Goal: Navigation & Orientation: Find specific page/section

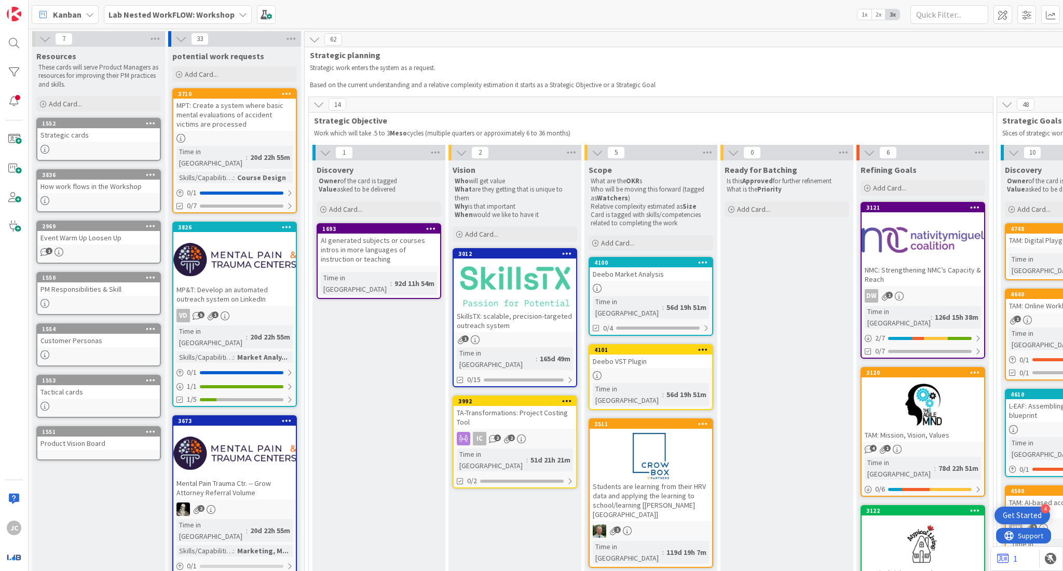
click at [168, 10] on b "Lab Nested WorkFLOW: Workshop" at bounding box center [171, 14] width 126 height 10
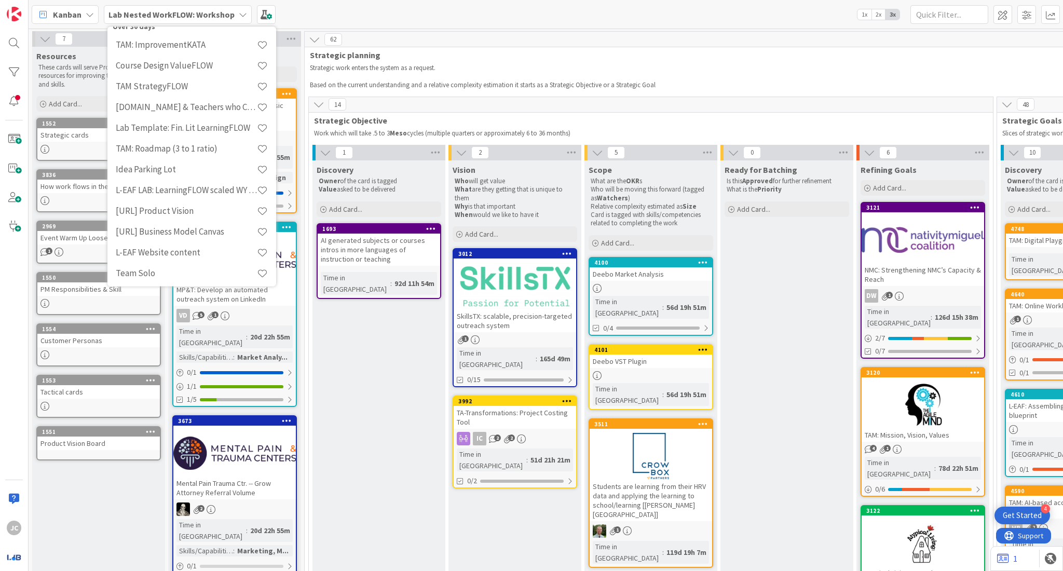
scroll to position [200, 0]
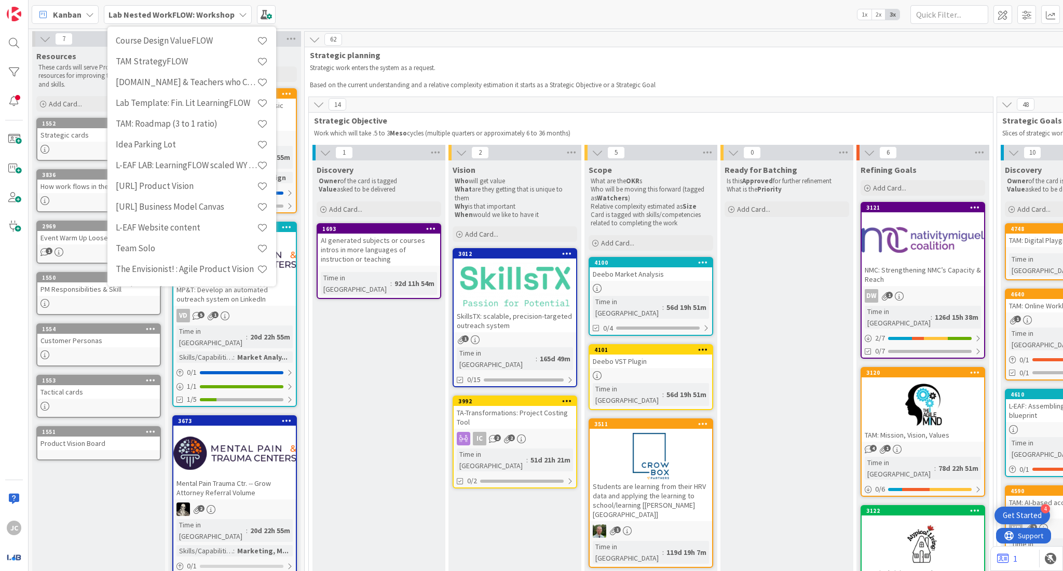
click at [267, 143] on div "Last 24 Hours Lab Nested WorkFLOW: Workshop 2 Previous 30 Days TAM: Vision TAM …" at bounding box center [191, 155] width 169 height 259
drag, startPoint x: 267, startPoint y: 143, endPoint x: 272, endPoint y: 116, distance: 27.0
click at [272, 116] on div "Last 24 Hours Lab Nested WorkFLOW: Workshop 2 Previous 30 Days TAM: Vision TAM …" at bounding box center [191, 155] width 169 height 259
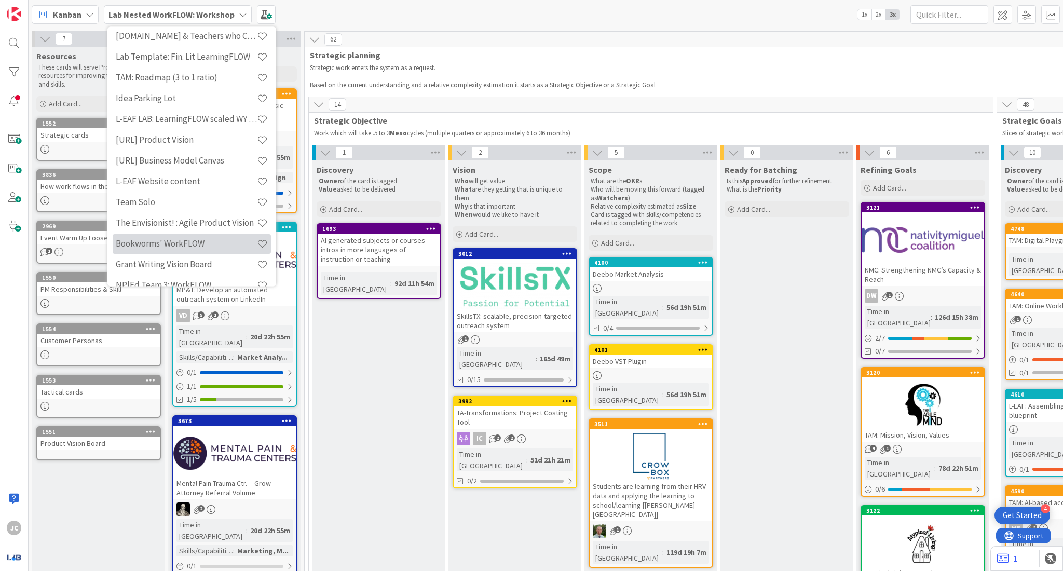
click at [168, 239] on h4 "Bookworms' WorkFLOW" at bounding box center [186, 244] width 141 height 10
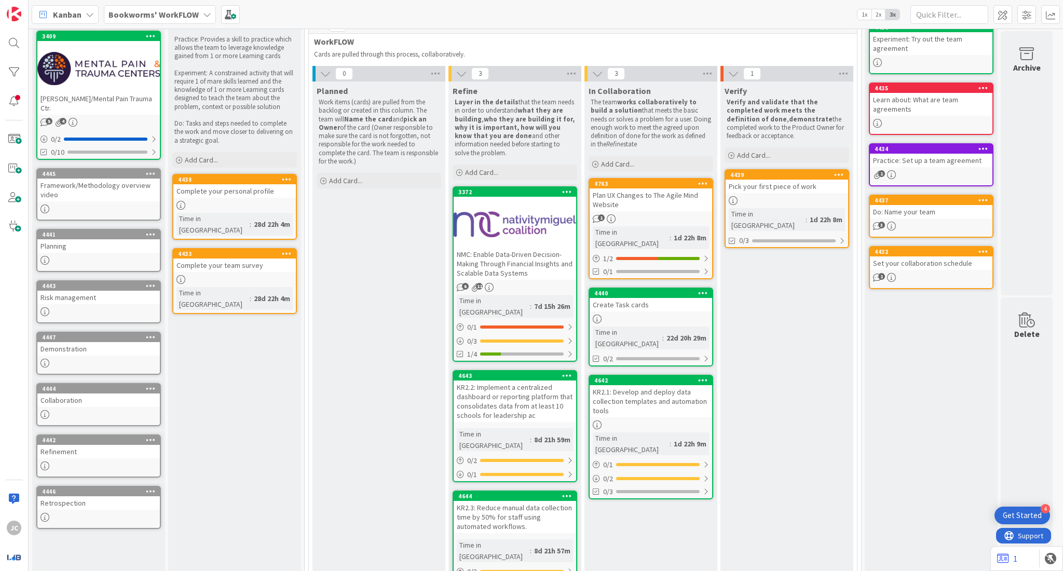
scroll to position [85, 0]
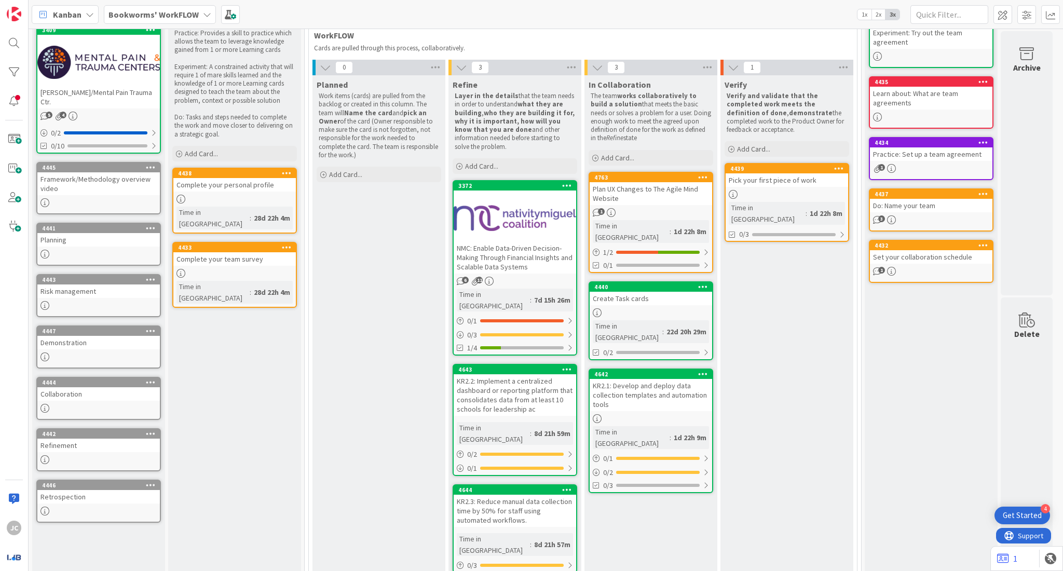
click at [663, 199] on div "Plan UX Changes to The Agile Mind Website" at bounding box center [651, 193] width 122 height 23
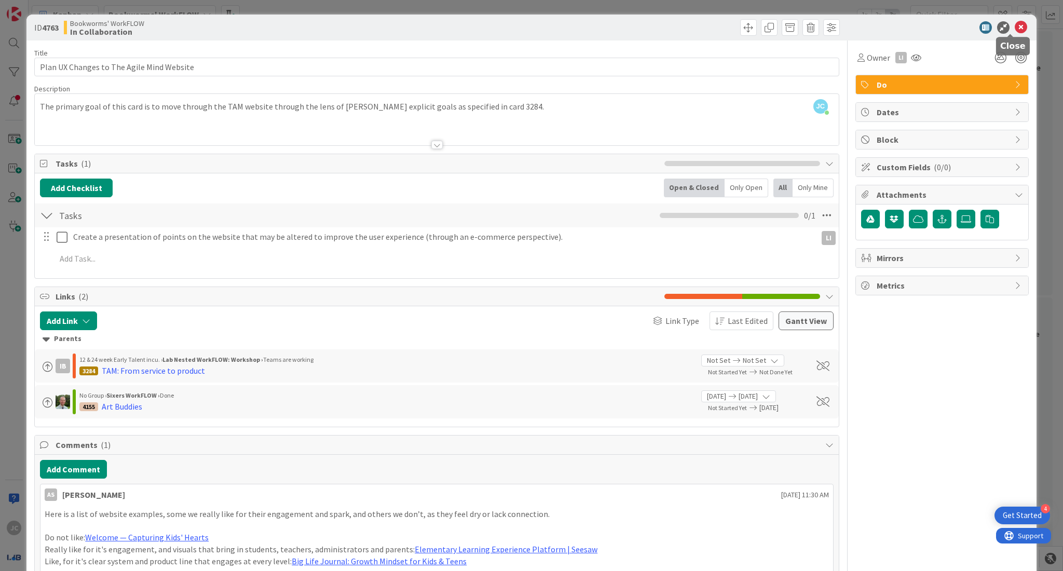
click at [1015, 25] on icon at bounding box center [1021, 27] width 12 height 12
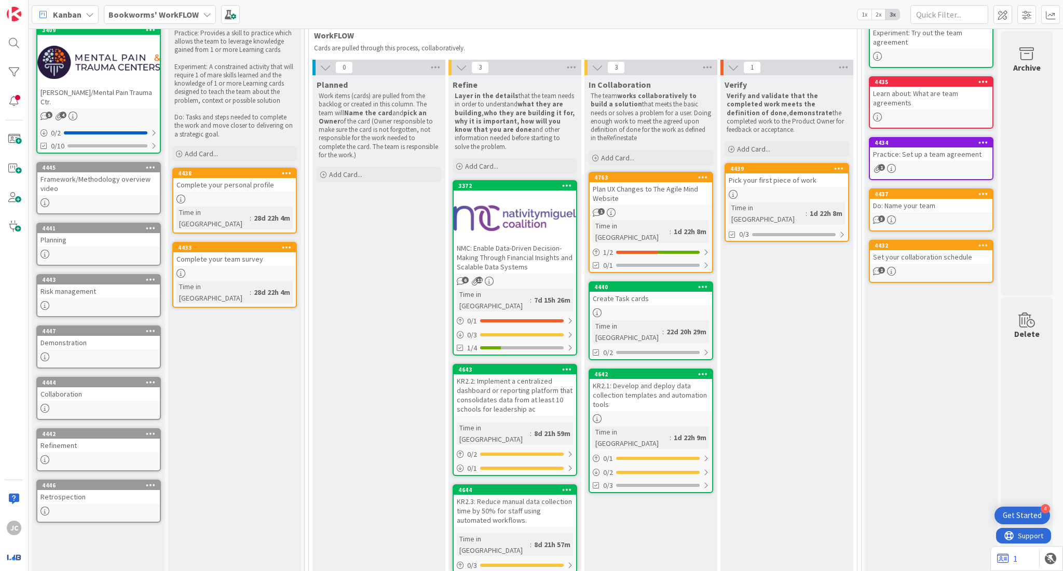
click at [679, 308] on div at bounding box center [651, 312] width 122 height 9
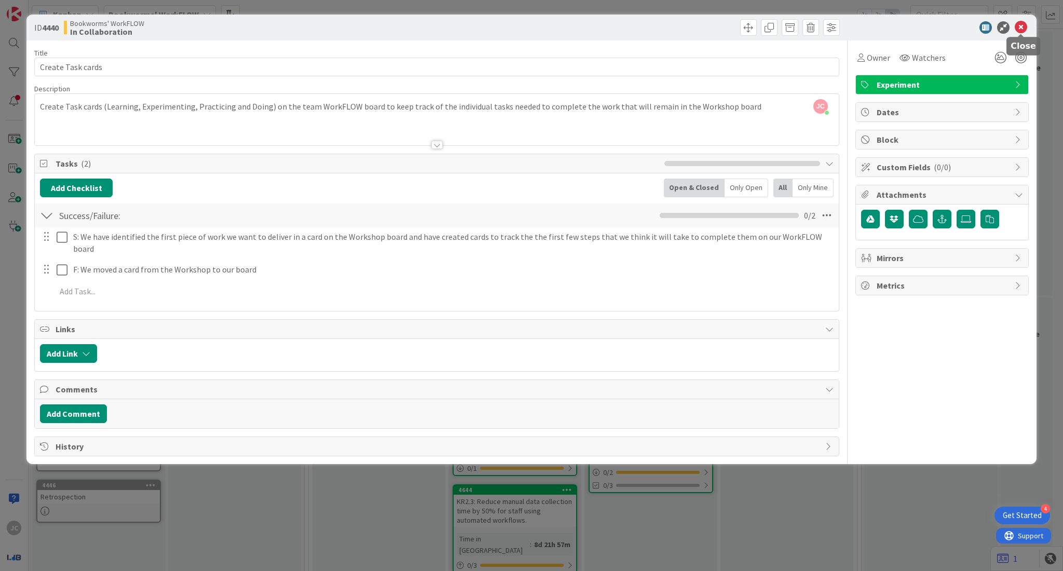
click at [1016, 23] on icon at bounding box center [1021, 27] width 12 height 12
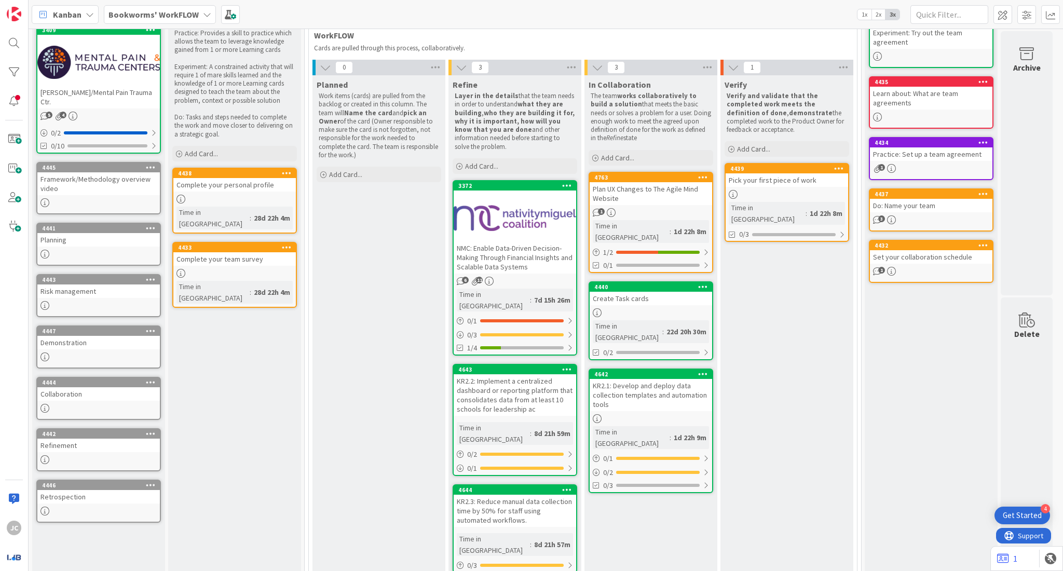
click at [669, 379] on div "KR2.1: Develop and deploy data collection templates and automation tools" at bounding box center [651, 395] width 122 height 32
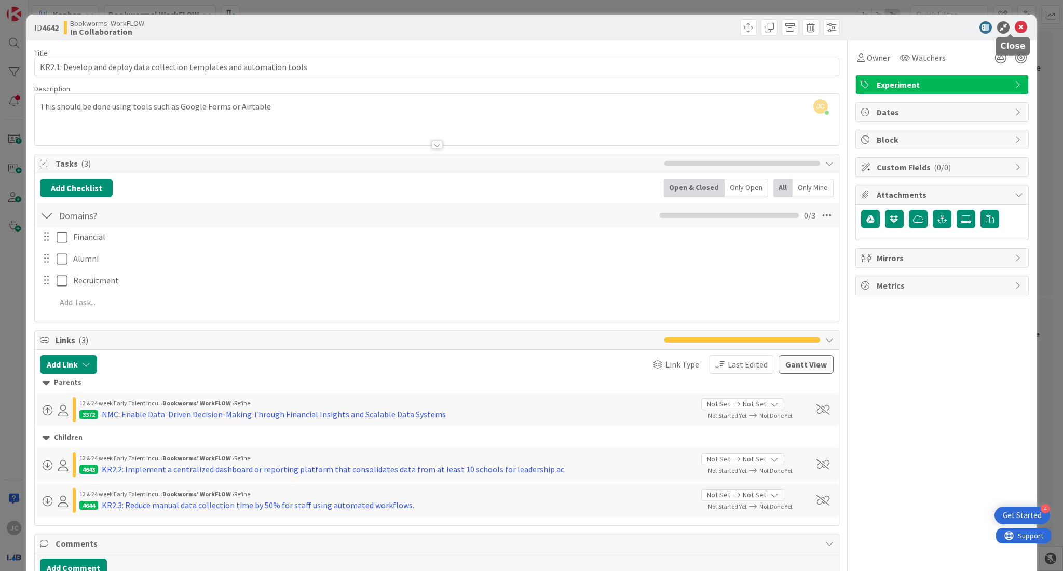
click at [1015, 28] on icon at bounding box center [1021, 27] width 12 height 12
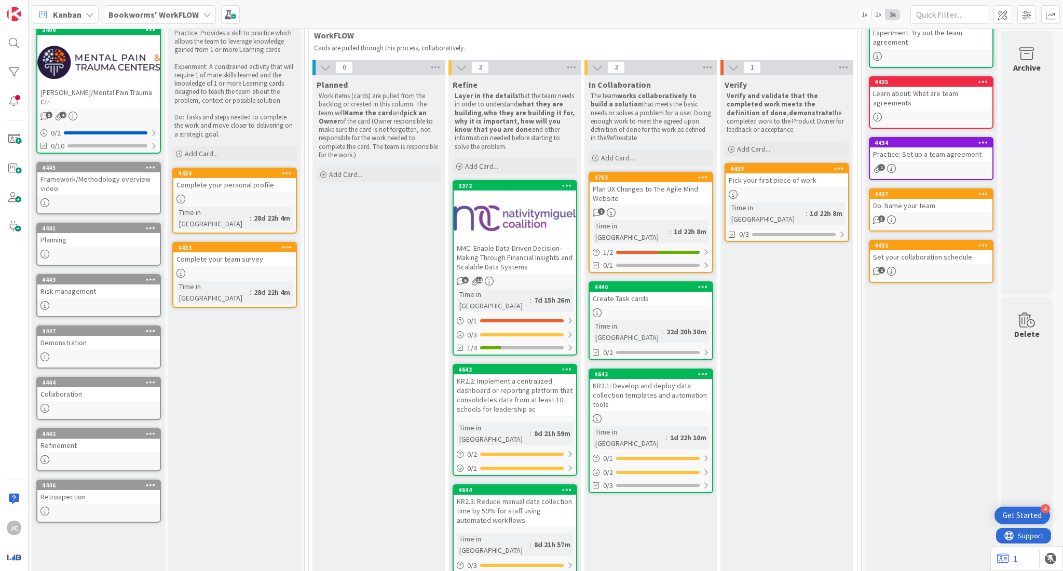
click at [820, 186] on div "Pick your first piece of work" at bounding box center [786, 179] width 122 height 13
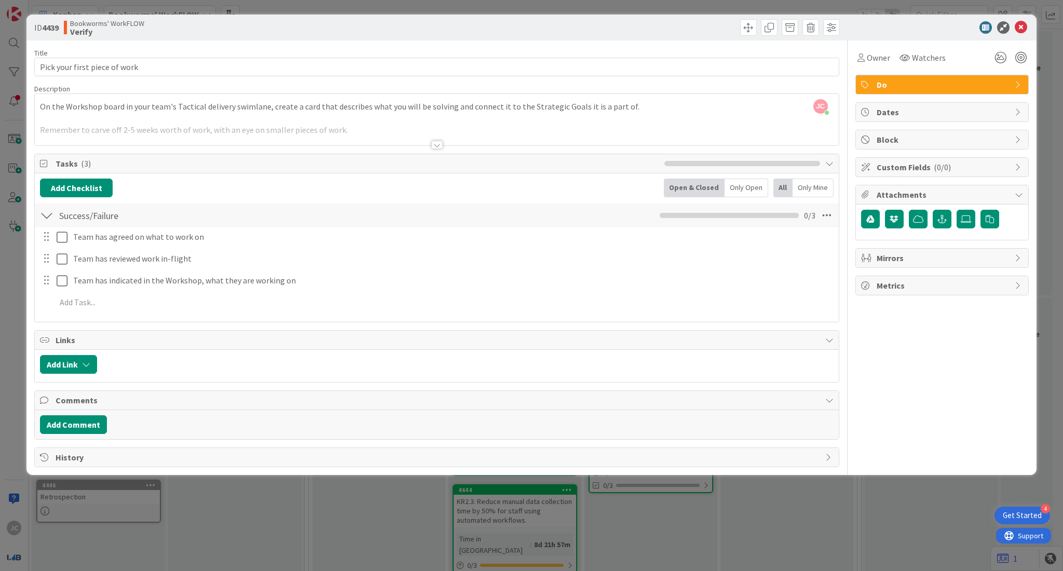
click at [434, 145] on div at bounding box center [436, 145] width 11 height 8
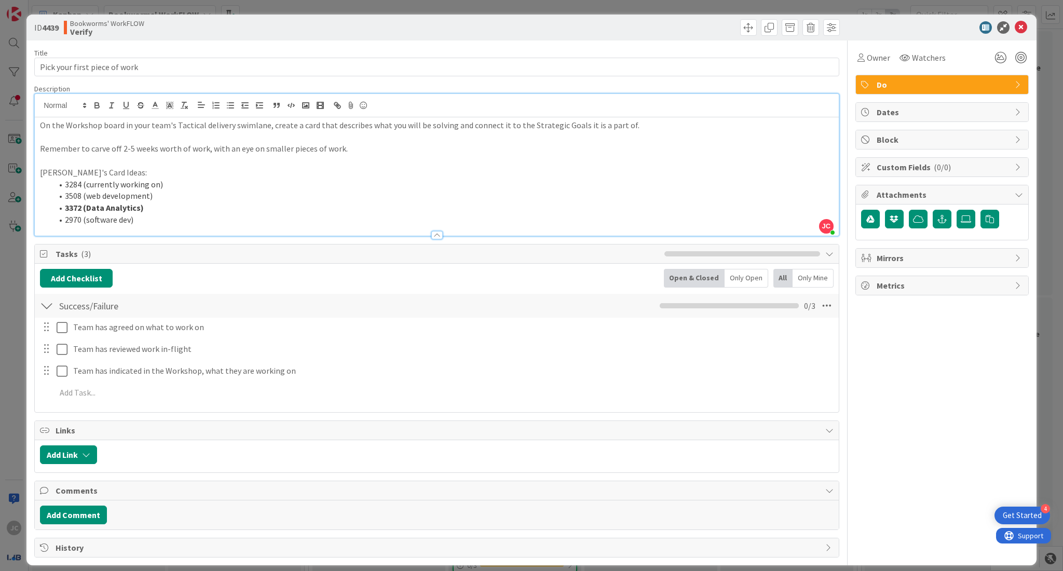
click at [434, 239] on div at bounding box center [436, 235] width 11 height 8
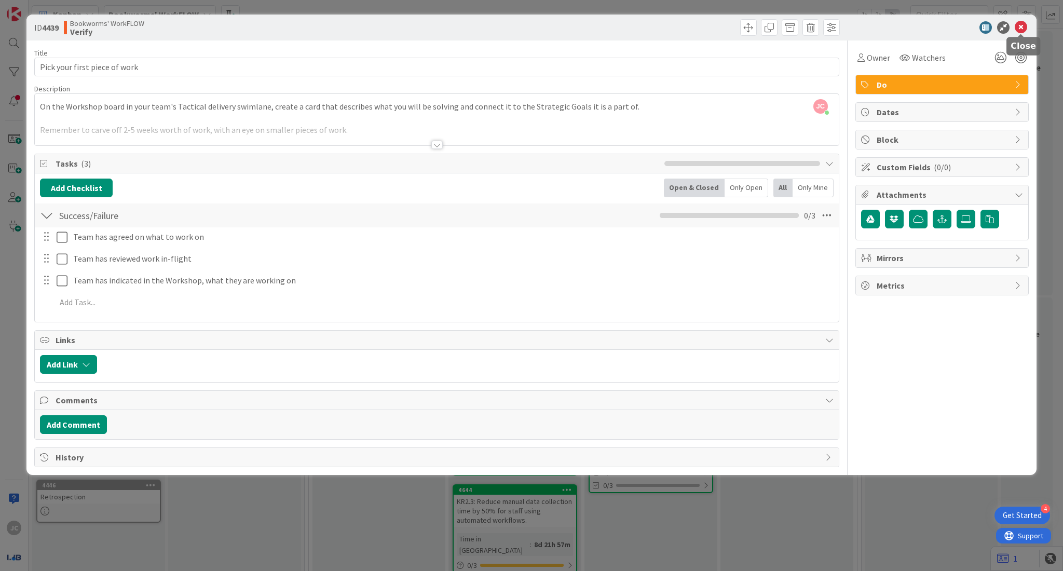
click at [1017, 28] on icon at bounding box center [1021, 27] width 12 height 12
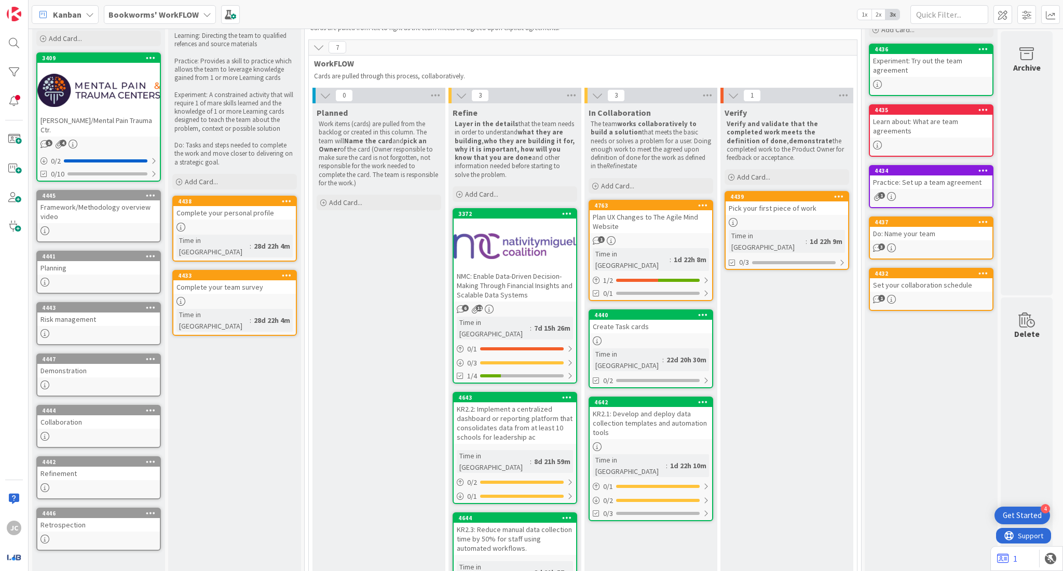
scroll to position [56, 0]
